Goal: Information Seeking & Learning: Learn about a topic

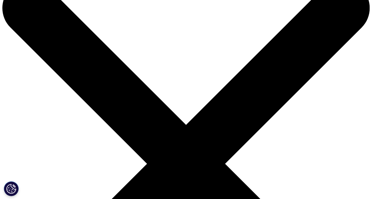
scroll to position [78, 0]
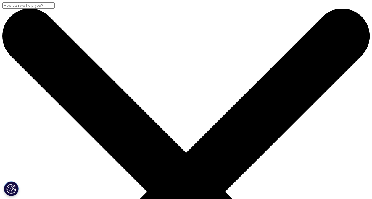
type input "gain"
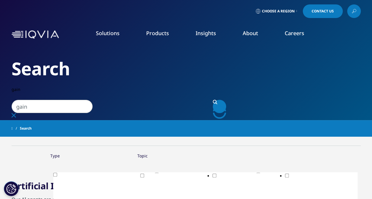
click at [61, 100] on input "gain" at bounding box center [52, 106] width 81 height 13
type input "gain and loss"
click at [40, 35] on img at bounding box center [35, 34] width 47 height 9
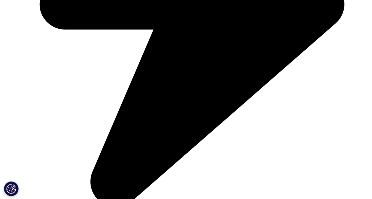
scroll to position [1430, 0]
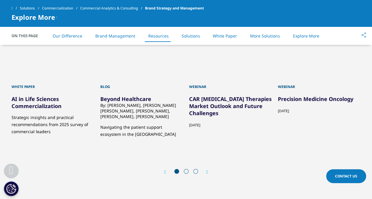
click at [185, 170] on div at bounding box center [186, 172] width 28 height 6
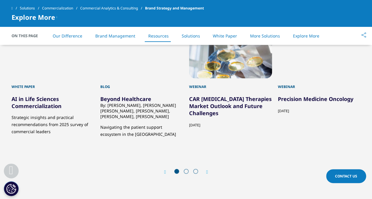
click at [186, 169] on span at bounding box center [186, 171] width 5 height 5
click at [206, 170] on icon "Next slide" at bounding box center [207, 172] width 2 height 5
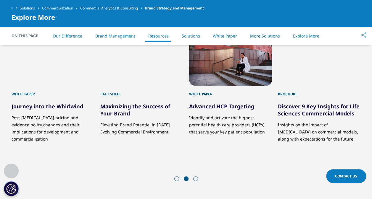
scroll to position [1423, 0]
click at [207, 177] on icon "Next slide" at bounding box center [207, 179] width 2 height 5
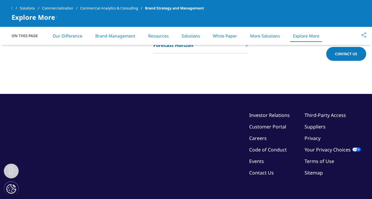
scroll to position [2411, 0]
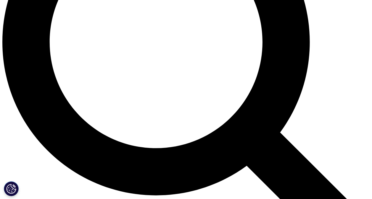
scroll to position [488, 0]
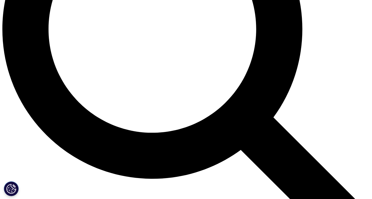
scroll to position [0, 0]
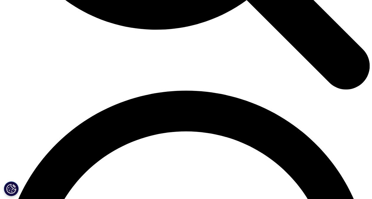
scroll to position [675, 0]
